Goal: Task Accomplishment & Management: Manage account settings

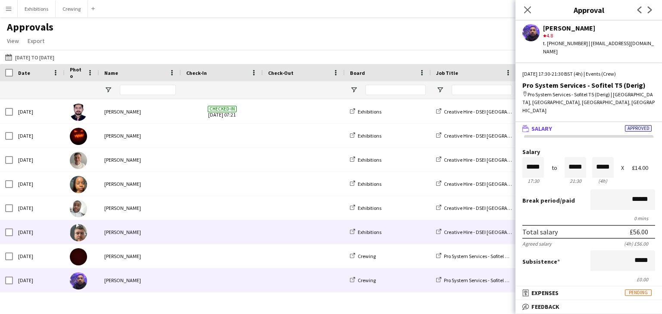
scroll to position [1447, 0]
click at [209, 231] on span at bounding box center [222, 233] width 72 height 24
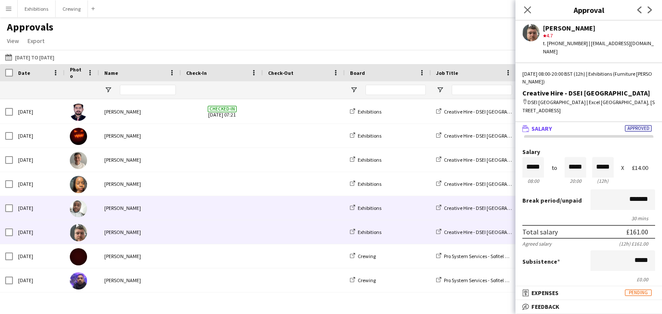
click at [214, 211] on span at bounding box center [222, 208] width 72 height 24
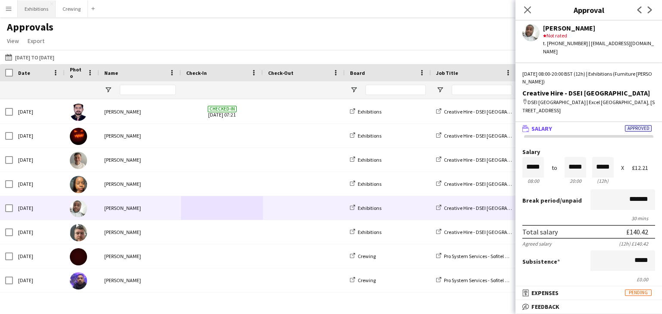
click at [33, 6] on button "Exhibitions Close" at bounding box center [37, 8] width 38 height 17
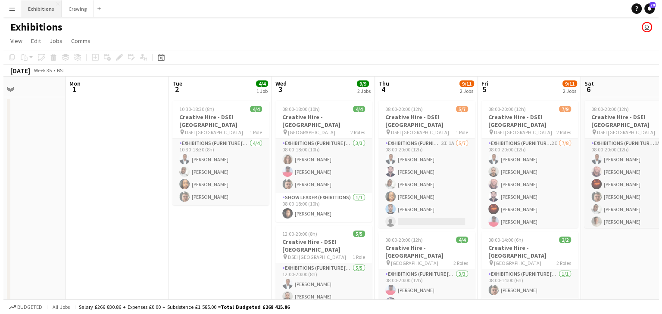
scroll to position [0, 247]
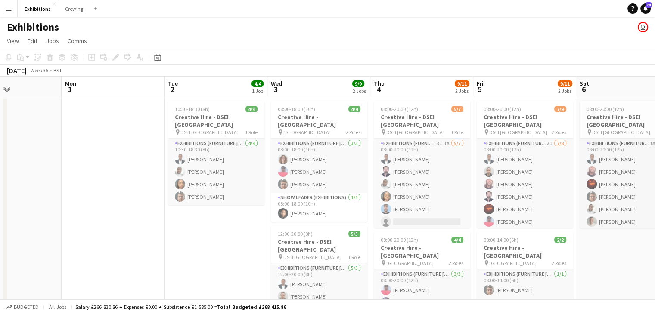
click at [9, 12] on app-icon "Menu" at bounding box center [8, 8] width 7 height 7
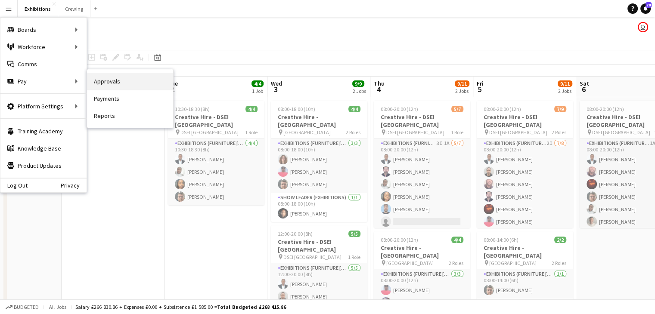
click at [115, 86] on link "Approvals" at bounding box center [130, 81] width 86 height 17
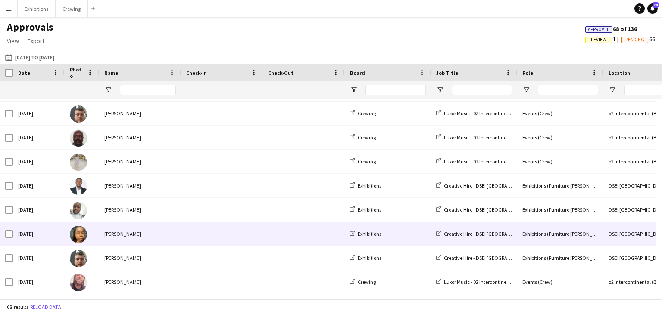
scroll to position [153, 0]
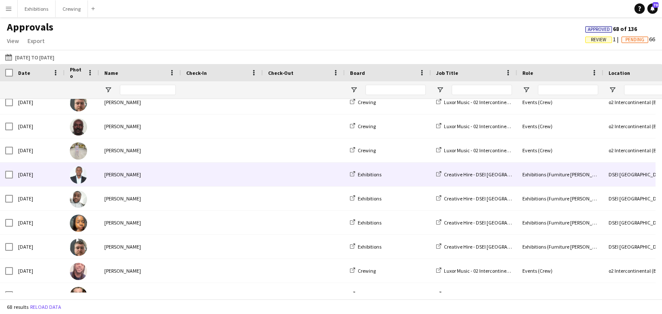
click at [208, 169] on span at bounding box center [222, 175] width 72 height 24
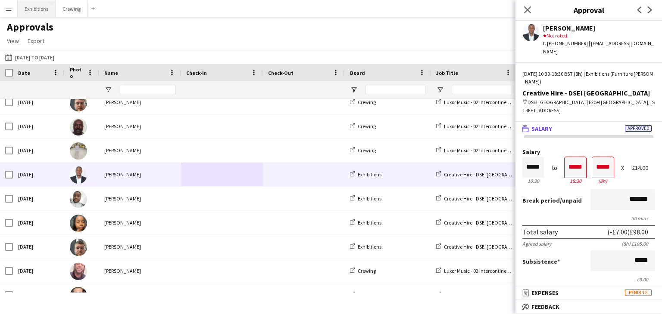
click at [34, 11] on button "Exhibitions Close" at bounding box center [37, 8] width 38 height 17
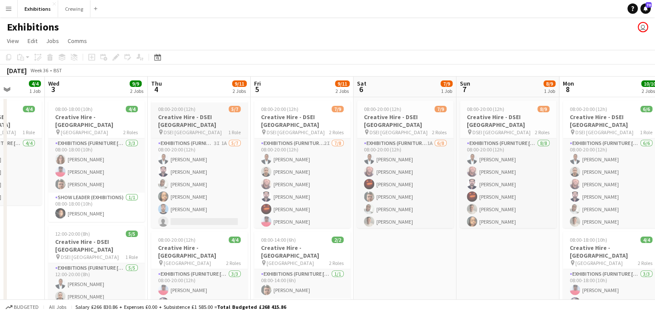
click at [194, 112] on app-job-card "08:00-20:00 (12h) 5/7 Creative Hire - DSEI North & South pin DSEI North & South…" at bounding box center [199, 165] width 97 height 128
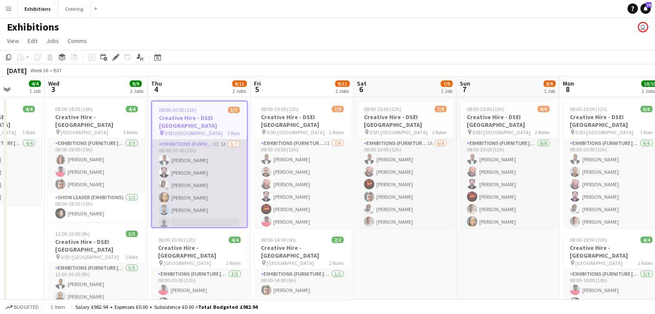
scroll to position [16, 0]
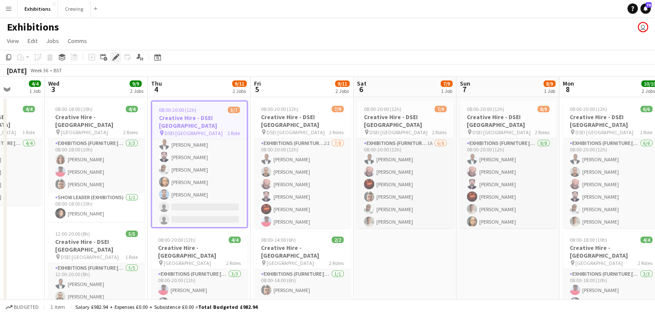
click at [117, 58] on icon at bounding box center [115, 57] width 5 height 5
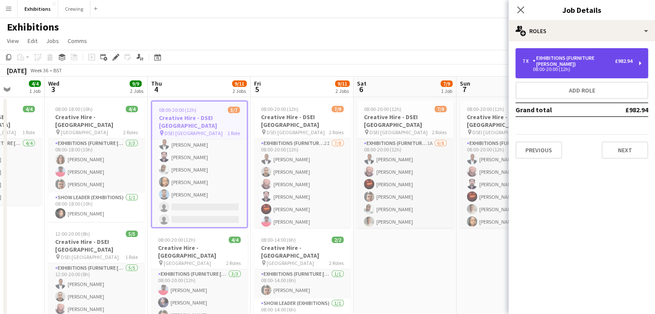
click at [560, 63] on div "Exhibitions (Furniture [PERSON_NAME])" at bounding box center [574, 61] width 82 height 12
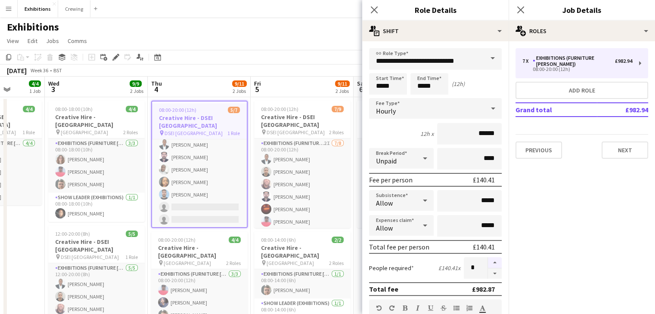
click at [489, 264] on button "button" at bounding box center [495, 263] width 14 height 11
click at [491, 276] on button "button" at bounding box center [495, 274] width 14 height 11
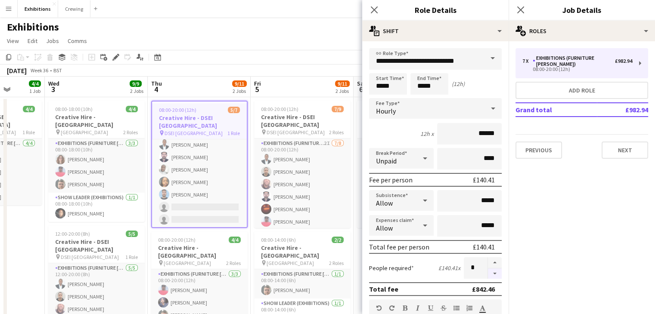
click at [491, 276] on button "button" at bounding box center [495, 274] width 14 height 11
type input "*"
click at [297, 40] on app-page-menu "View Day view expanded Day view collapsed Month view Date picker Jump to [DATE]…" at bounding box center [327, 42] width 655 height 16
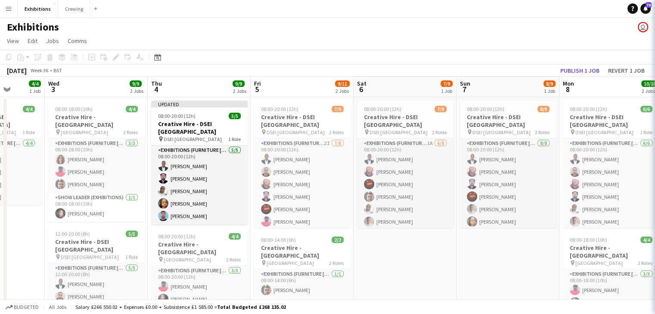
scroll to position [0, 0]
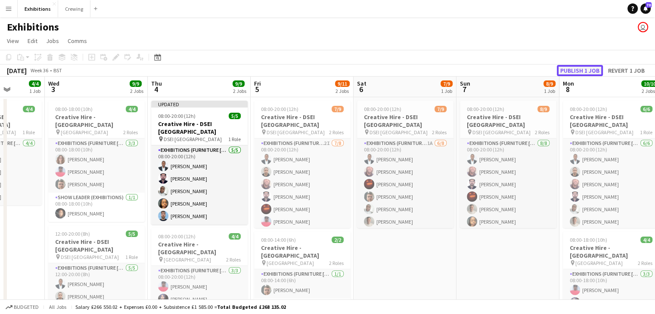
click at [565, 69] on button "Publish 1 job" at bounding box center [580, 70] width 46 height 11
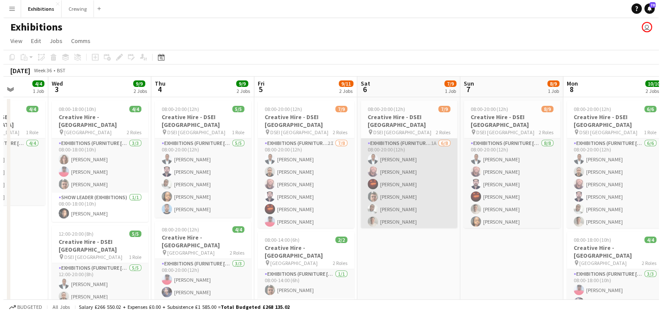
scroll to position [0, 392]
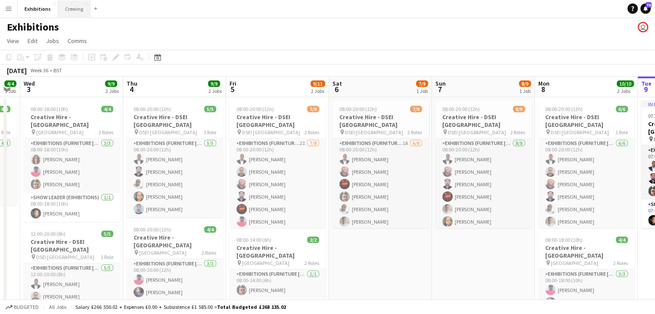
click at [61, 14] on button "Crewing Close" at bounding box center [74, 8] width 32 height 17
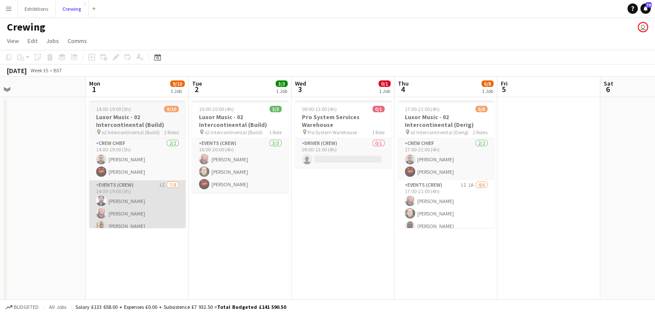
scroll to position [0, 328]
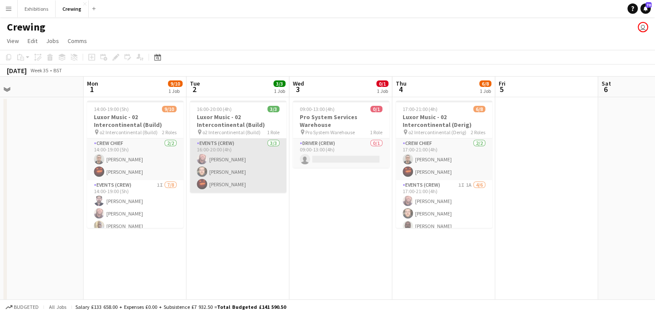
click at [224, 187] on app-card-role "Events (Crew) [DATE] 16:00-20:00 (4h) [PERSON_NAME] [PERSON_NAME] [PERSON_NAME]" at bounding box center [238, 166] width 97 height 54
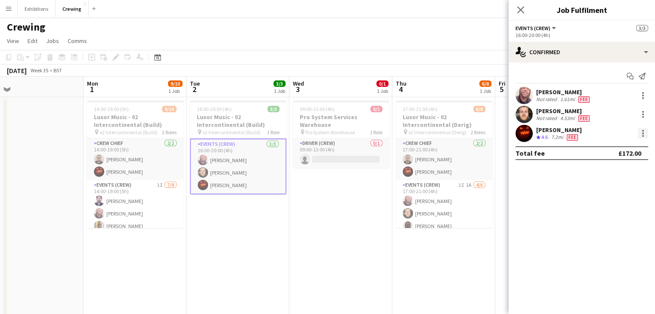
click at [642, 135] on div at bounding box center [643, 133] width 10 height 10
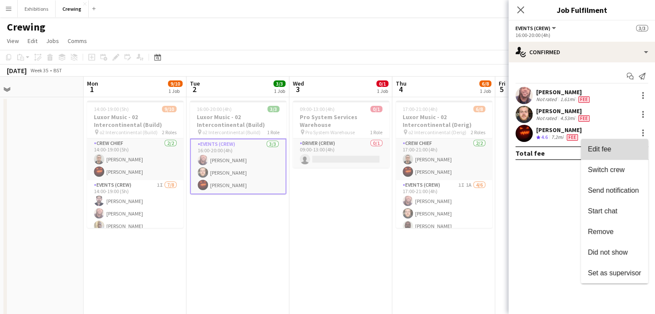
click at [624, 147] on span "Edit fee" at bounding box center [614, 150] width 53 height 8
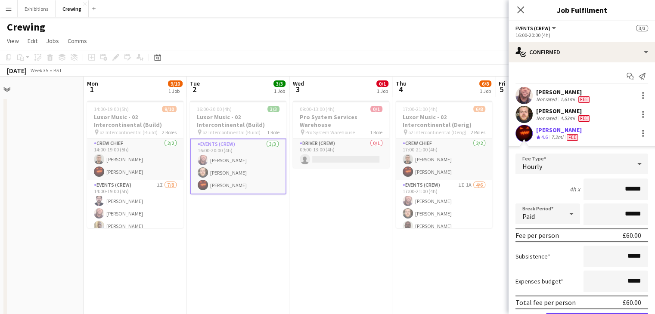
click at [332, 235] on app-date-cell "09:00-13:00 (4h) 0/1 Pro System Services Warehouse pin Pro System Warehouse 1 R…" at bounding box center [341, 236] width 103 height 279
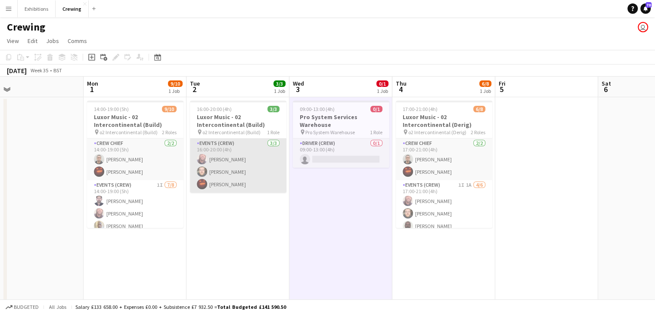
click at [224, 172] on app-card-role "Events (Crew) [DATE] 16:00-20:00 (4h) [PERSON_NAME] [PERSON_NAME] [PERSON_NAME]" at bounding box center [238, 166] width 97 height 54
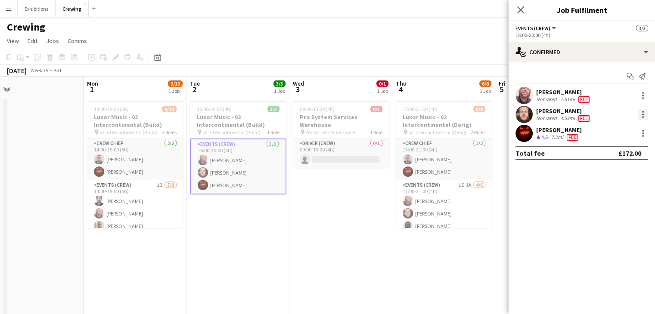
click at [646, 118] on div at bounding box center [643, 114] width 10 height 10
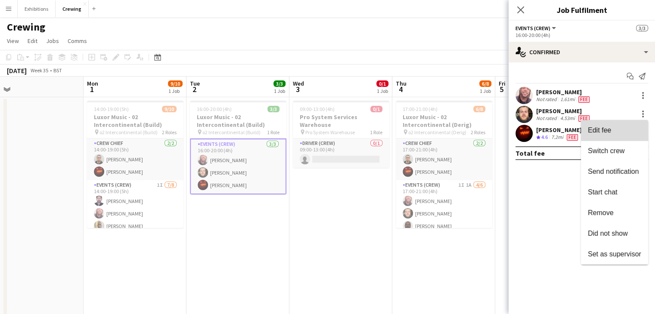
click at [626, 134] on span "Edit fee" at bounding box center [614, 131] width 53 height 8
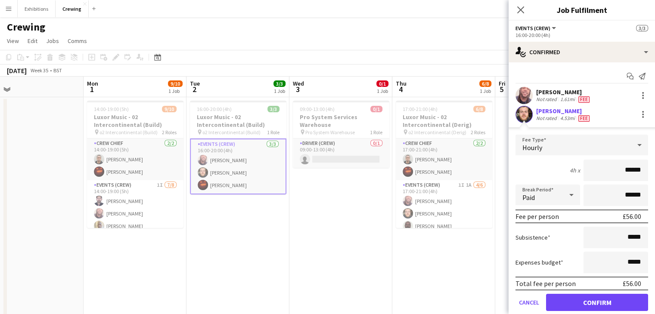
click at [257, 280] on app-date-cell "16:00-20:00 (4h) 3/3 Luxor Music - 02 Intercontinental (Build) pin o2 Intercont…" at bounding box center [238, 236] width 103 height 279
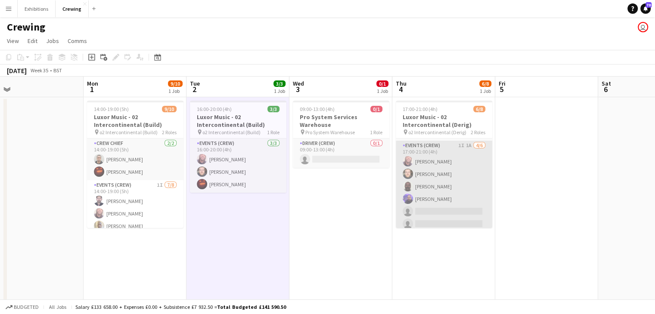
scroll to position [44, 0]
